Goal: Task Accomplishment & Management: Manage account settings

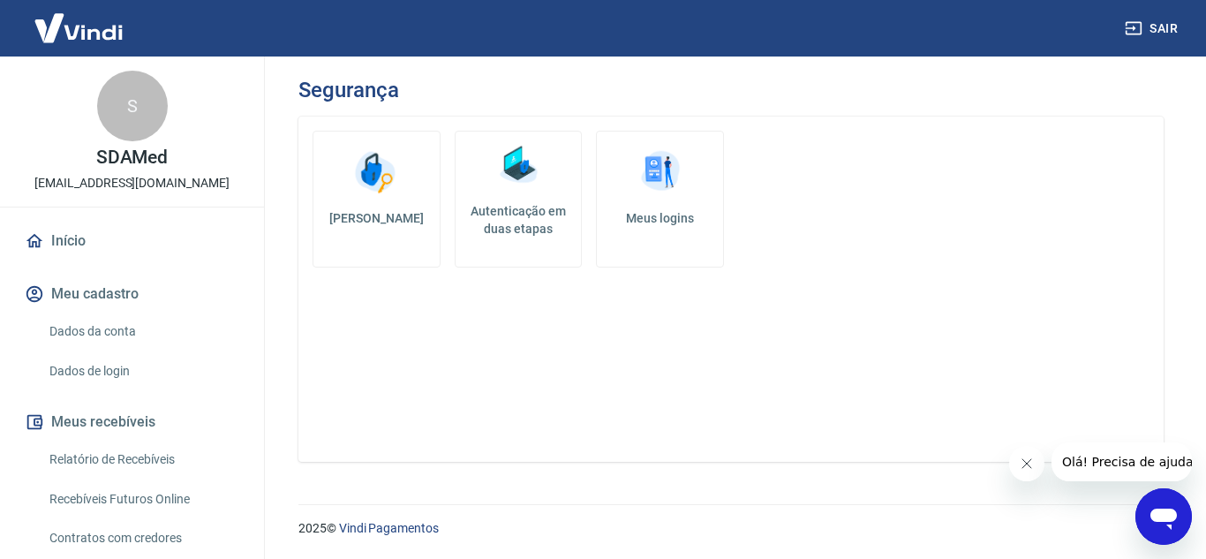
drag, startPoint x: 0, startPoint y: 0, endPoint x: 271, endPoint y: 195, distance: 334.1
click at [271, 195] on div "Segurança Alterar senha Autenticação em duas etapas Meus logins" at bounding box center [731, 270] width 950 height 427
click at [94, 323] on link "Dados da conta" at bounding box center [142, 332] width 200 height 36
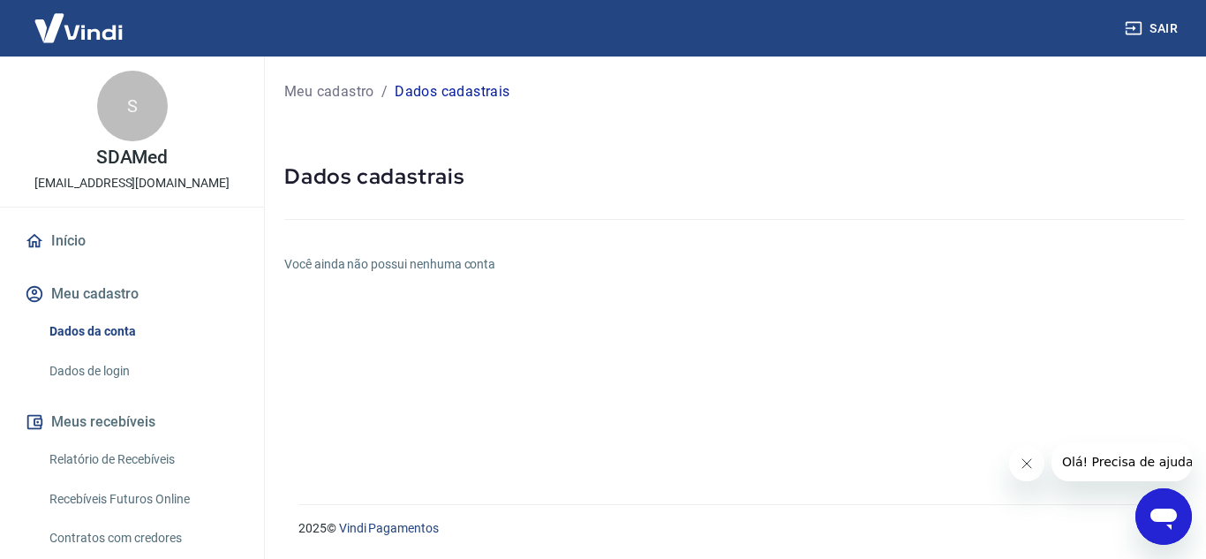
click at [125, 371] on link "Dados de login" at bounding box center [142, 371] width 200 height 36
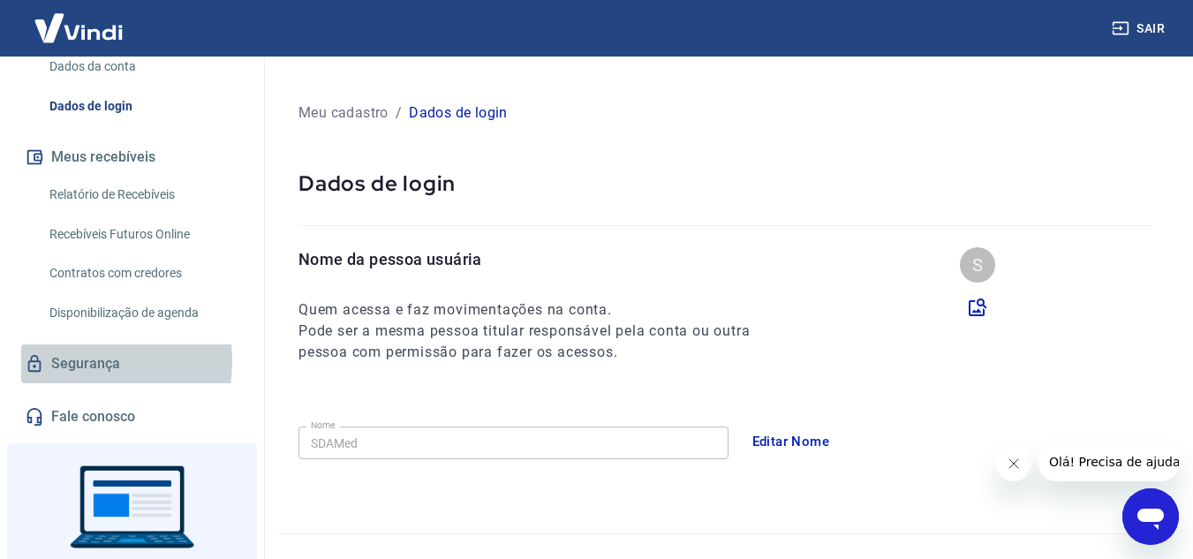
click at [81, 361] on link "Segurança" at bounding box center [132, 363] width 222 height 39
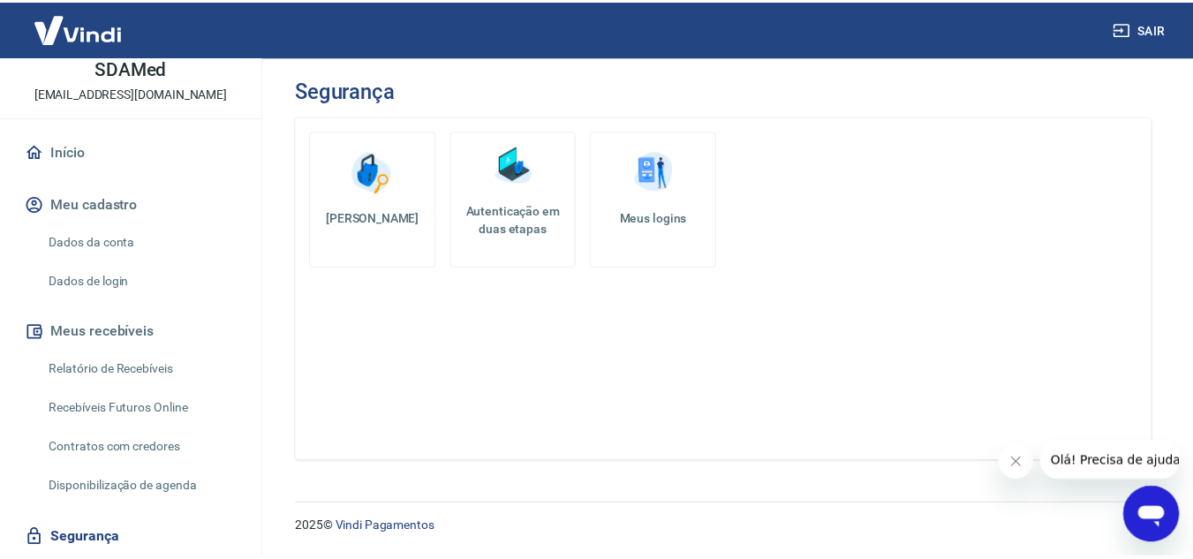
scroll to position [88, 0]
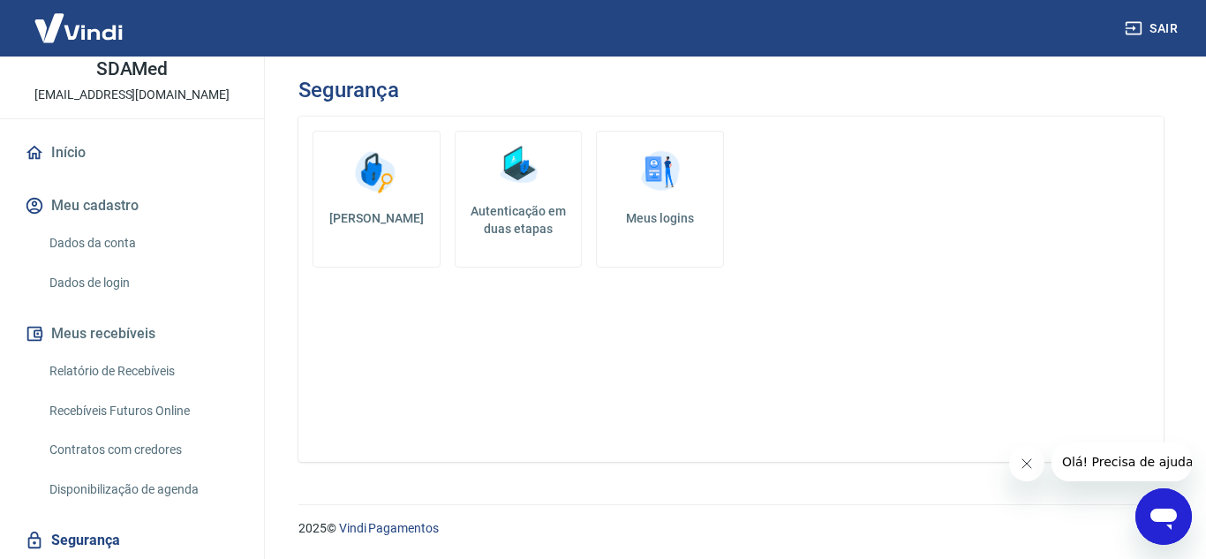
click at [71, 229] on link "Dados da conta" at bounding box center [142, 243] width 200 height 36
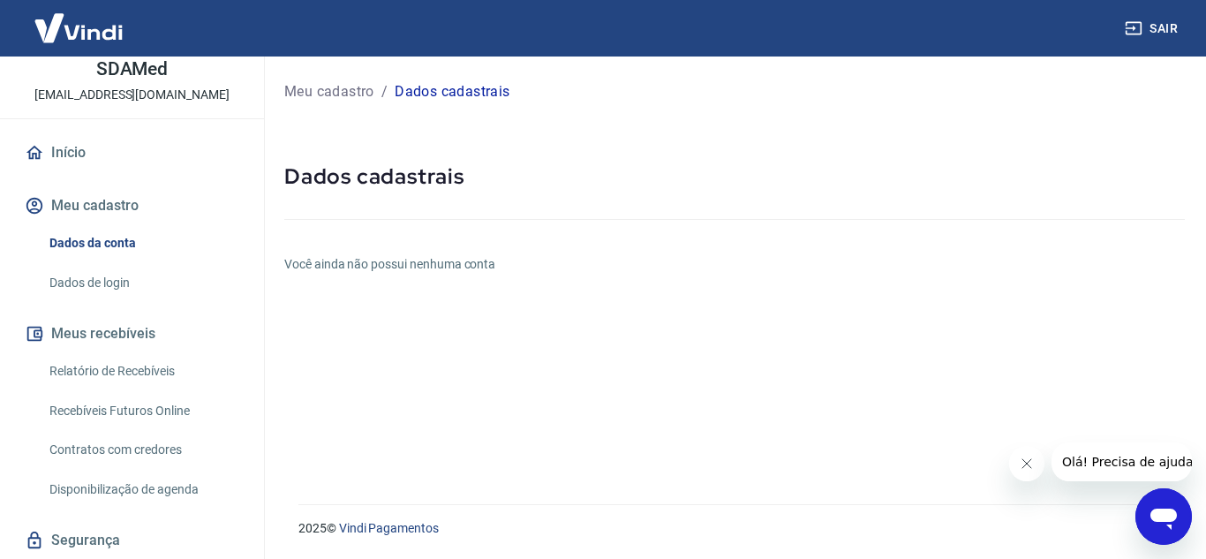
click at [70, 276] on link "Dados de login" at bounding box center [142, 283] width 200 height 36
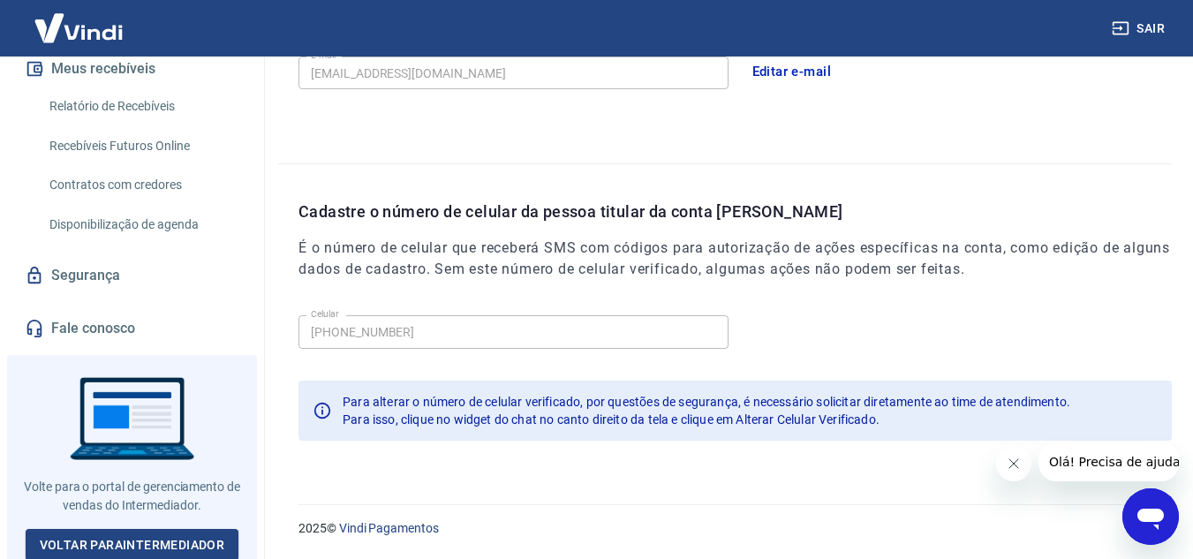
scroll to position [356, 0]
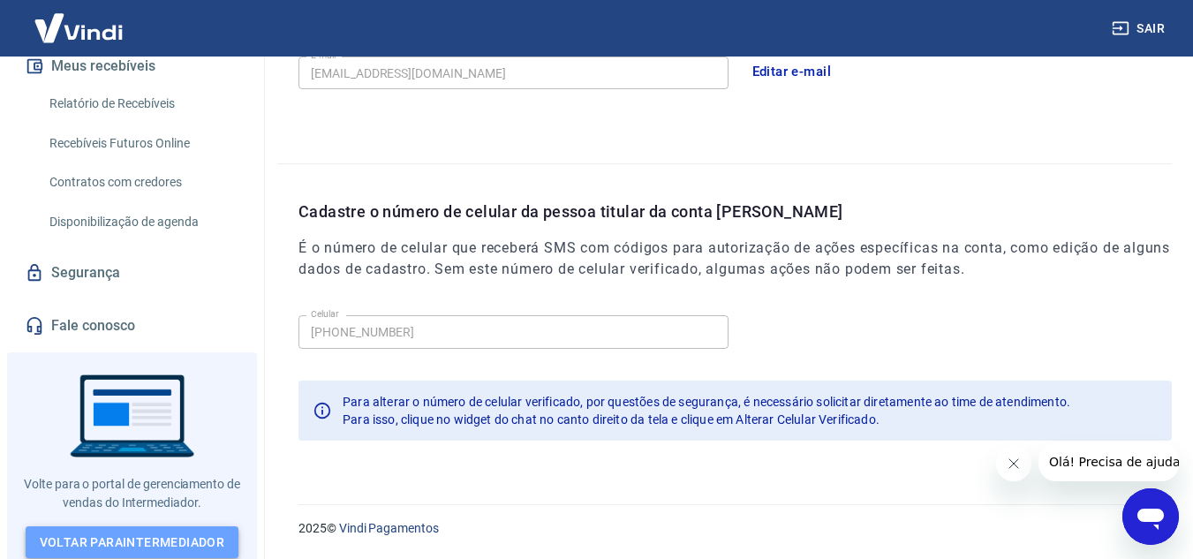
click at [160, 529] on link "Voltar para Intermediador" at bounding box center [133, 542] width 214 height 33
